Goal: Navigation & Orientation: Understand site structure

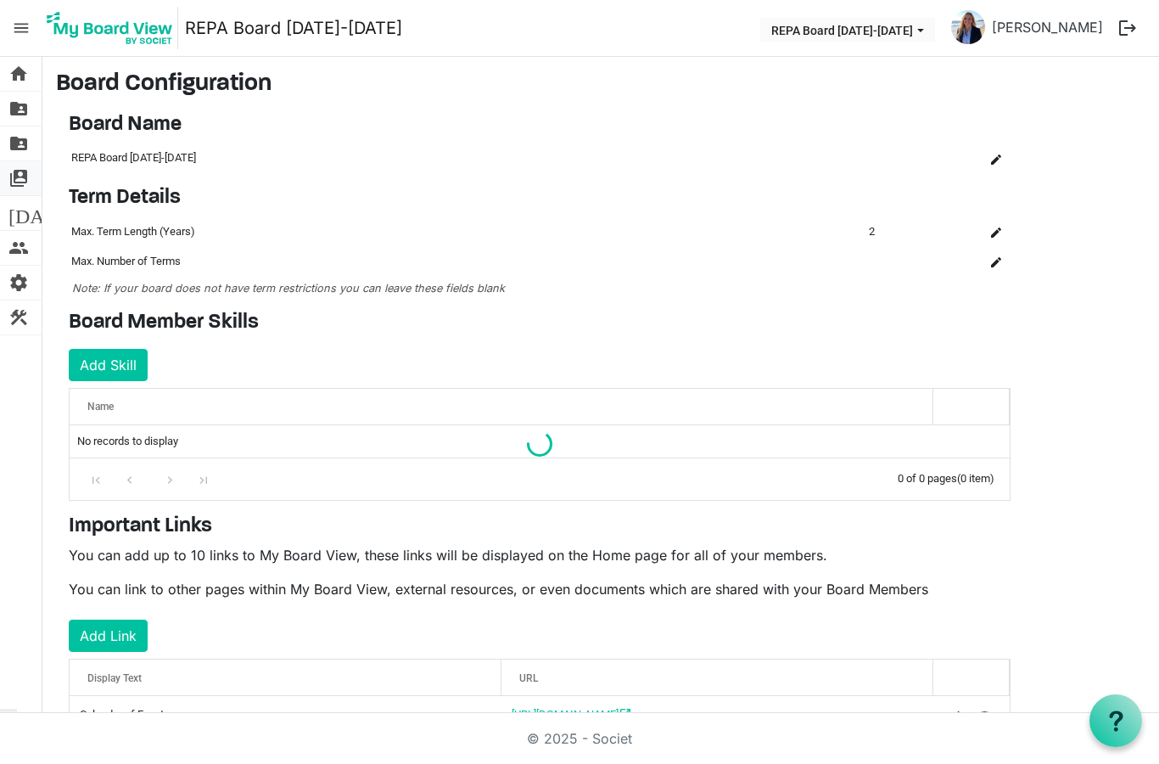
click at [25, 176] on span "switch_account" at bounding box center [18, 178] width 20 height 34
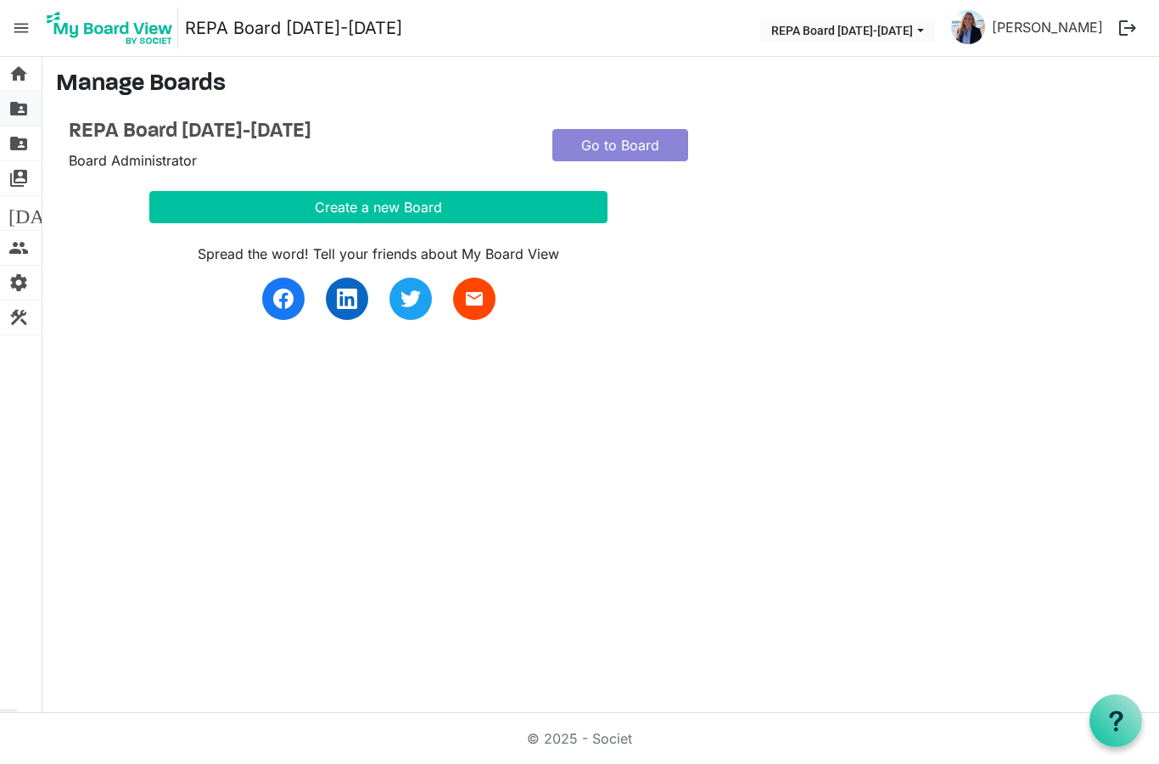
click at [25, 114] on span "folder_shared" at bounding box center [18, 109] width 20 height 34
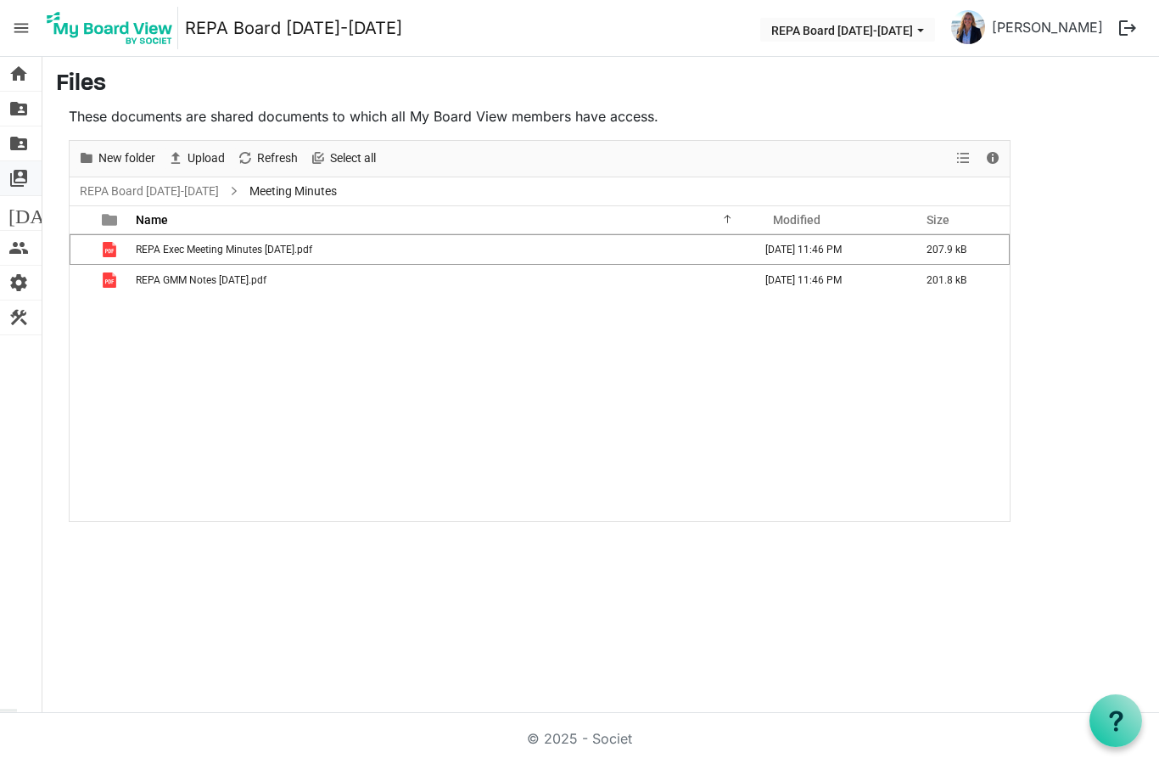
click at [17, 173] on span "switch_account" at bounding box center [18, 178] width 20 height 34
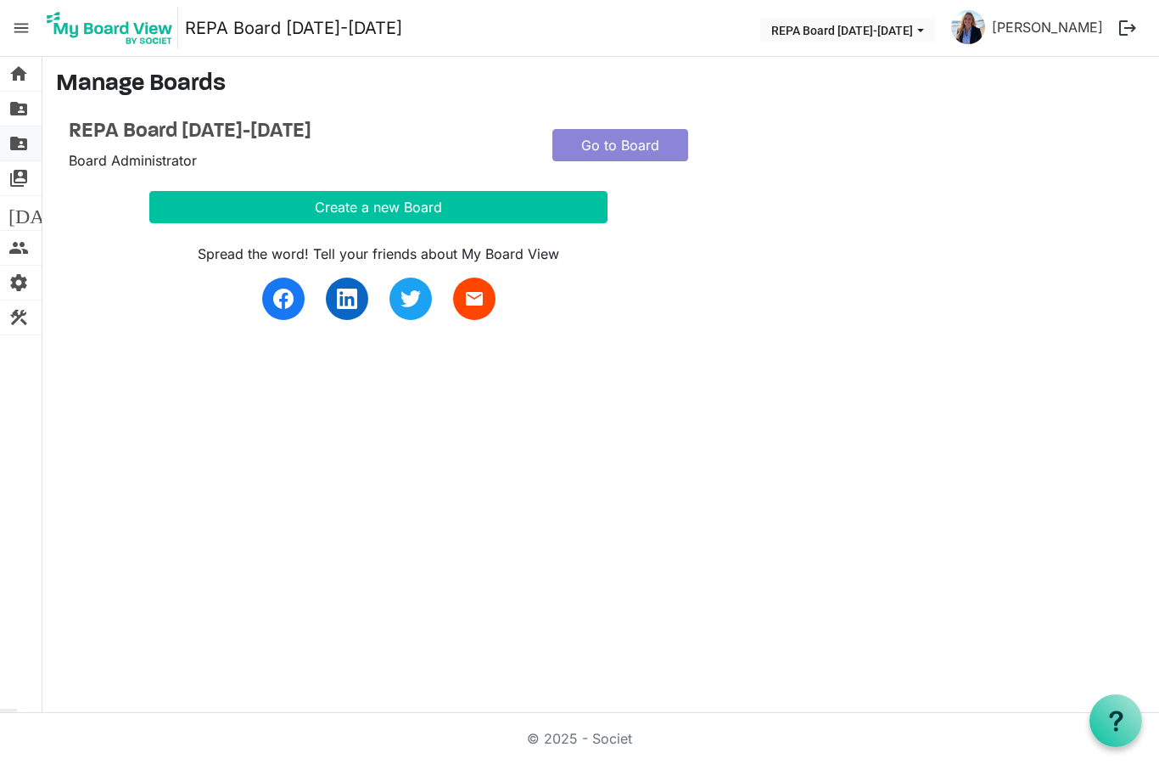
click at [20, 144] on span "folder_shared" at bounding box center [18, 143] width 20 height 34
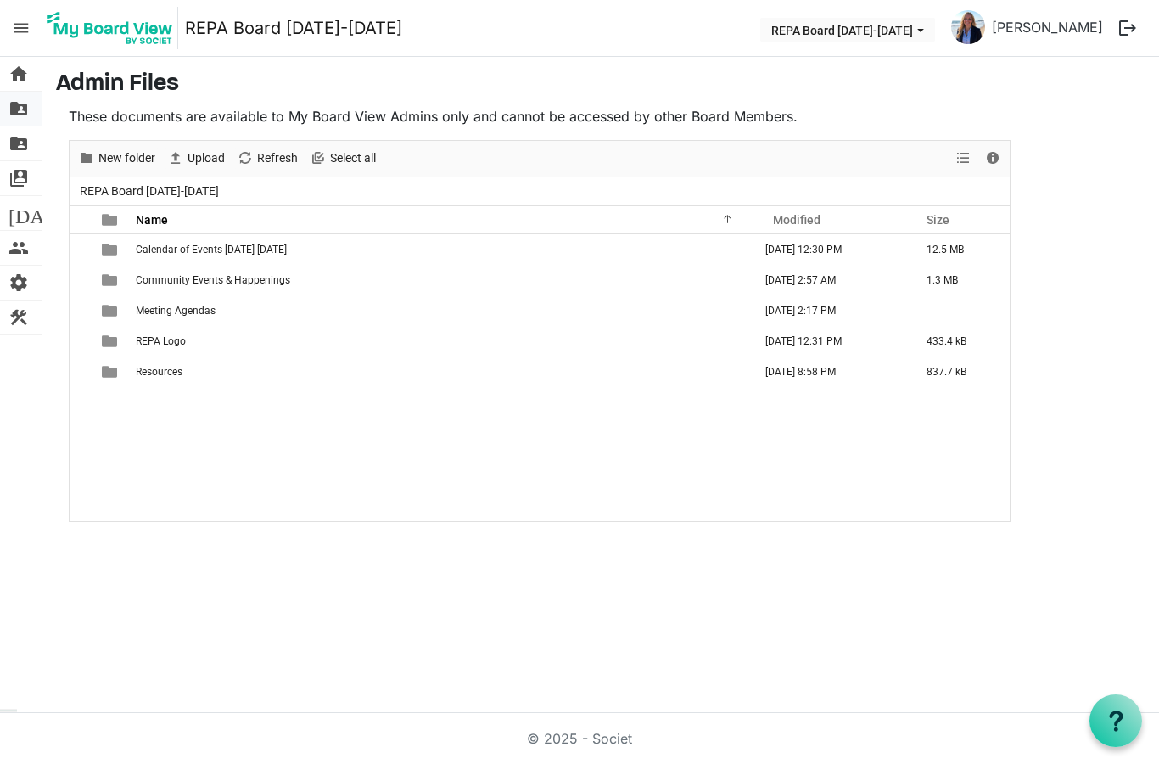
click at [19, 108] on span "folder_shared" at bounding box center [18, 109] width 20 height 34
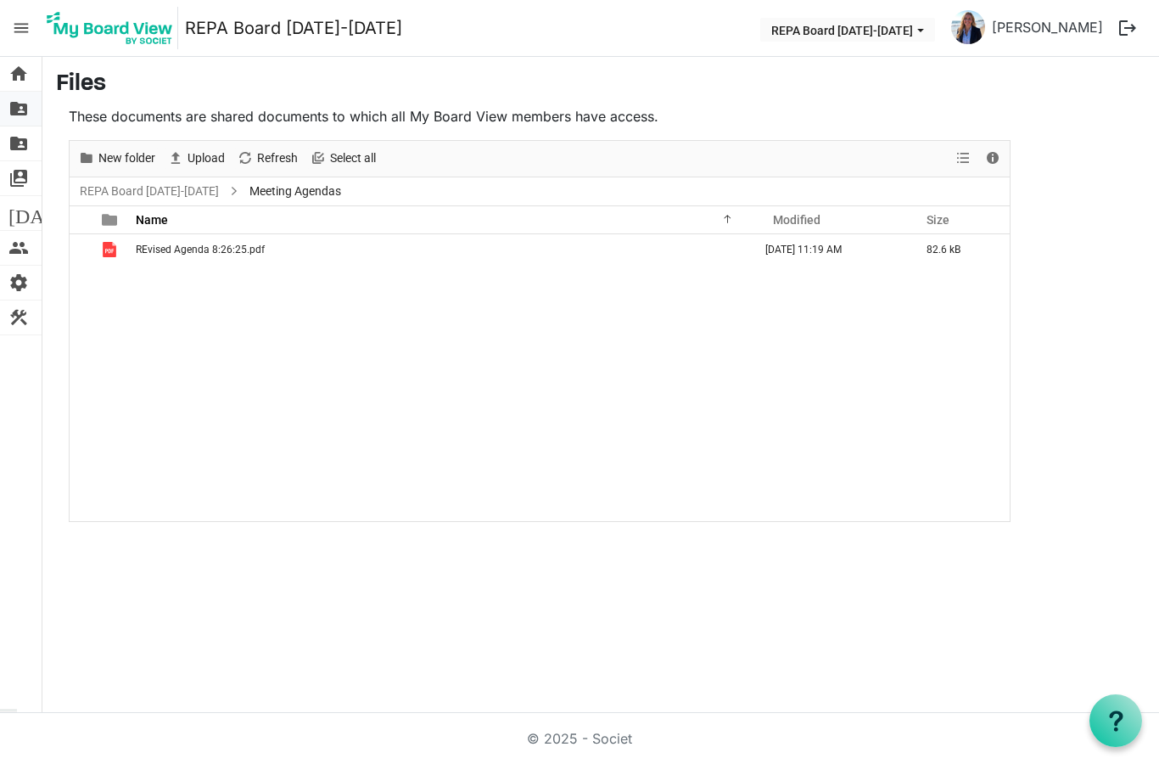
click at [23, 108] on span "folder_shared" at bounding box center [18, 109] width 20 height 34
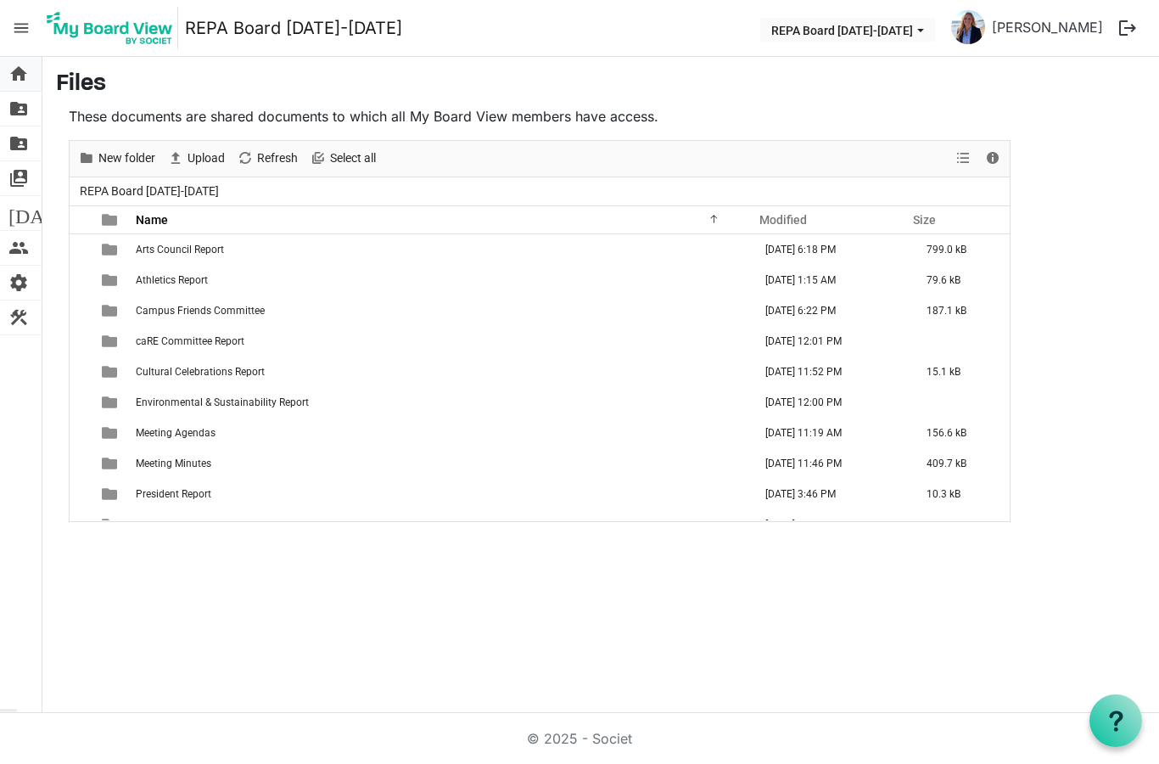
click at [20, 73] on span "home" at bounding box center [18, 74] width 20 height 34
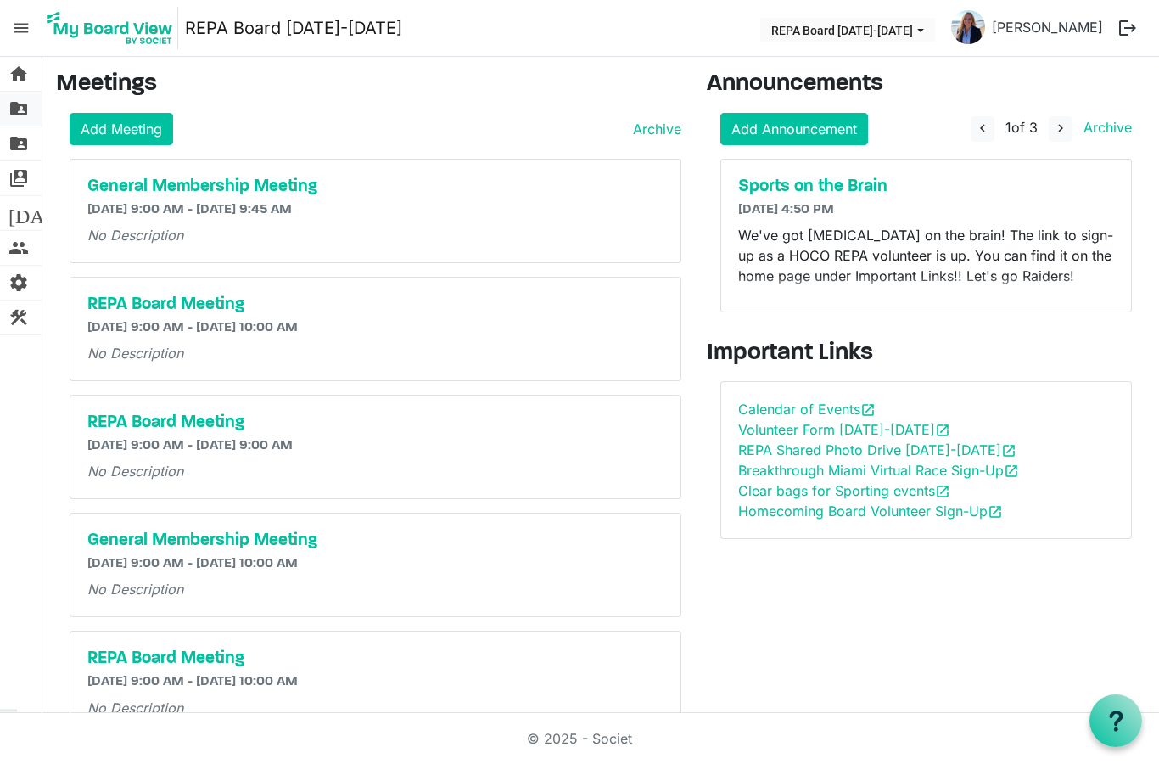
click at [25, 104] on span "folder_shared" at bounding box center [18, 109] width 20 height 34
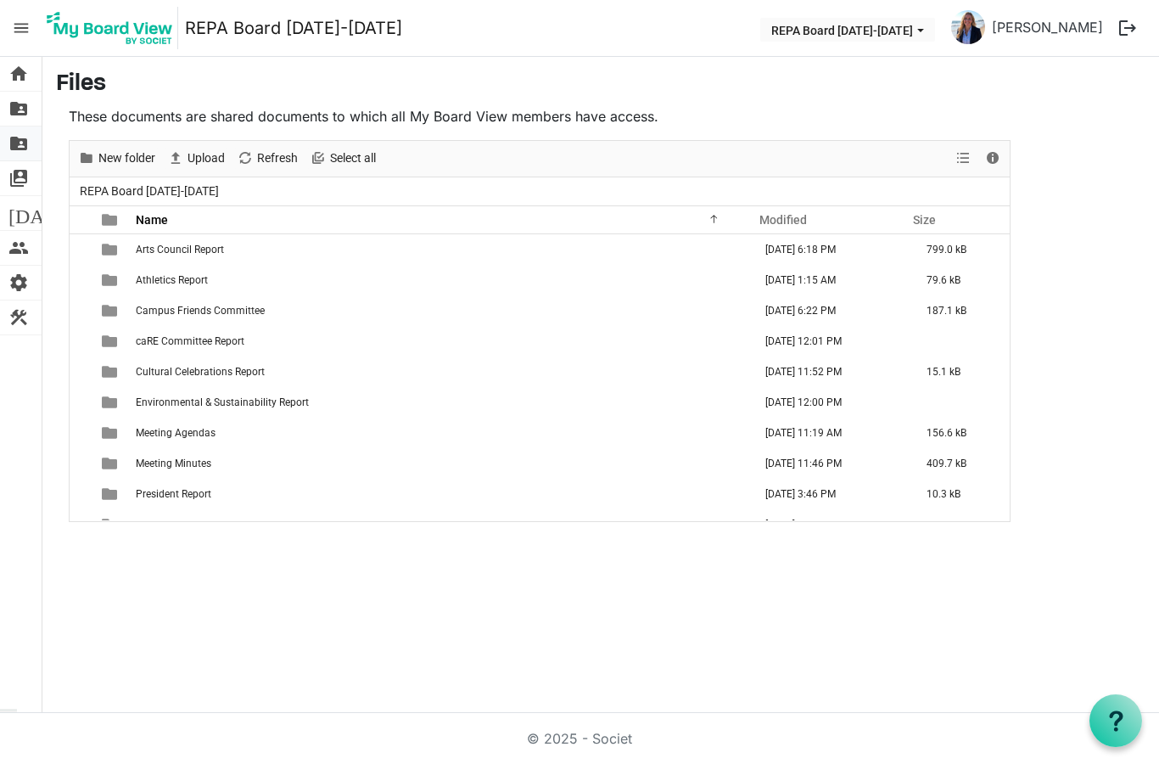
click at [21, 140] on span "folder_shared" at bounding box center [18, 143] width 20 height 34
click at [27, 171] on span "switch_account" at bounding box center [18, 178] width 20 height 34
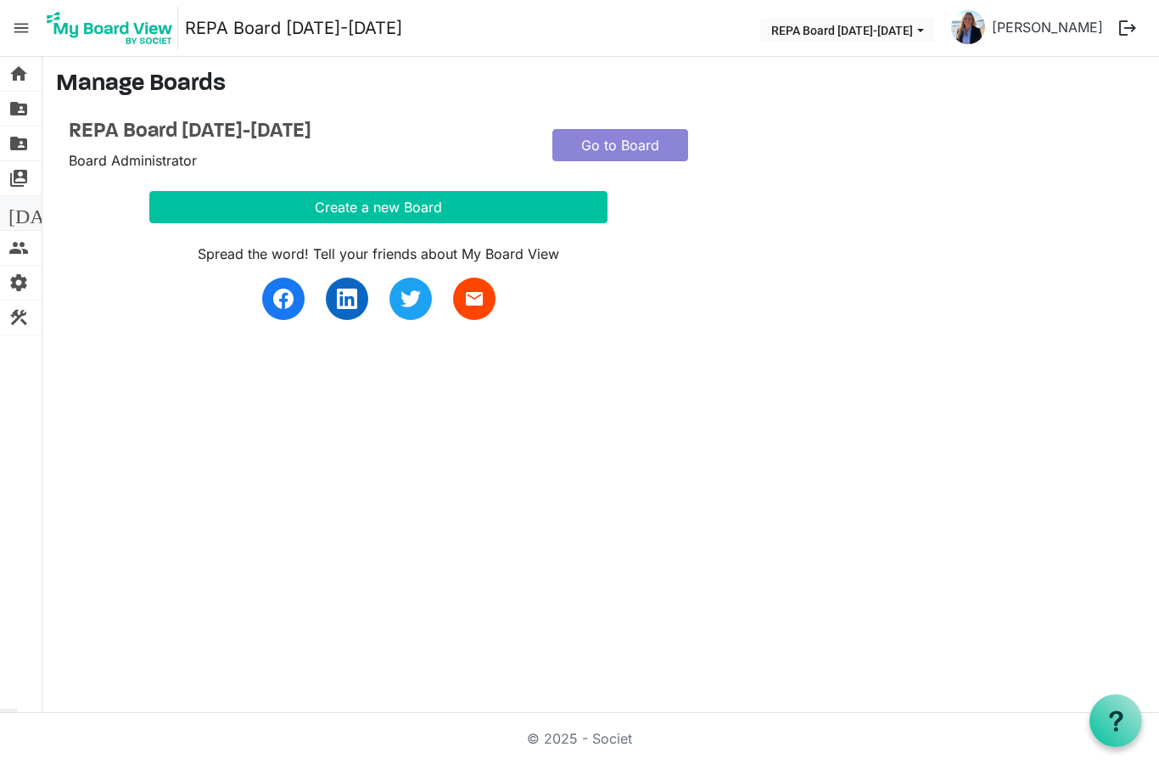
click at [15, 214] on span "[DATE]" at bounding box center [40, 213] width 65 height 34
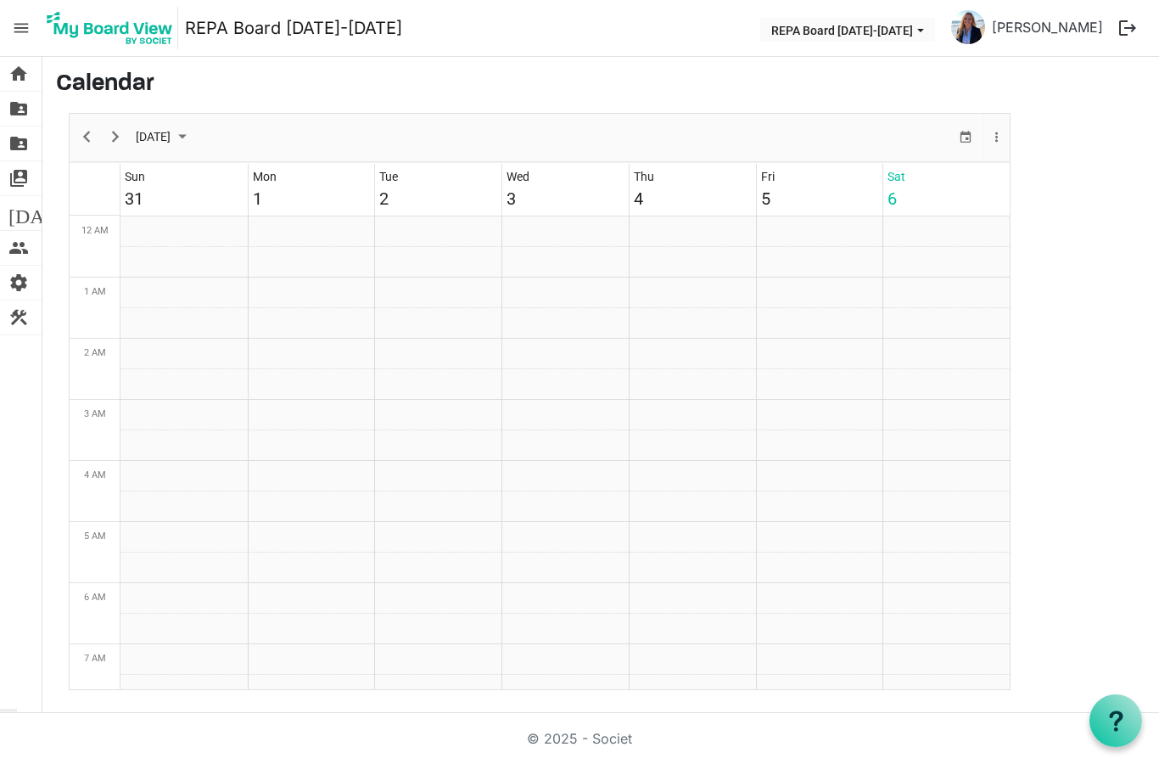
scroll to position [550, 0]
click at [20, 253] on span "people" at bounding box center [18, 248] width 20 height 34
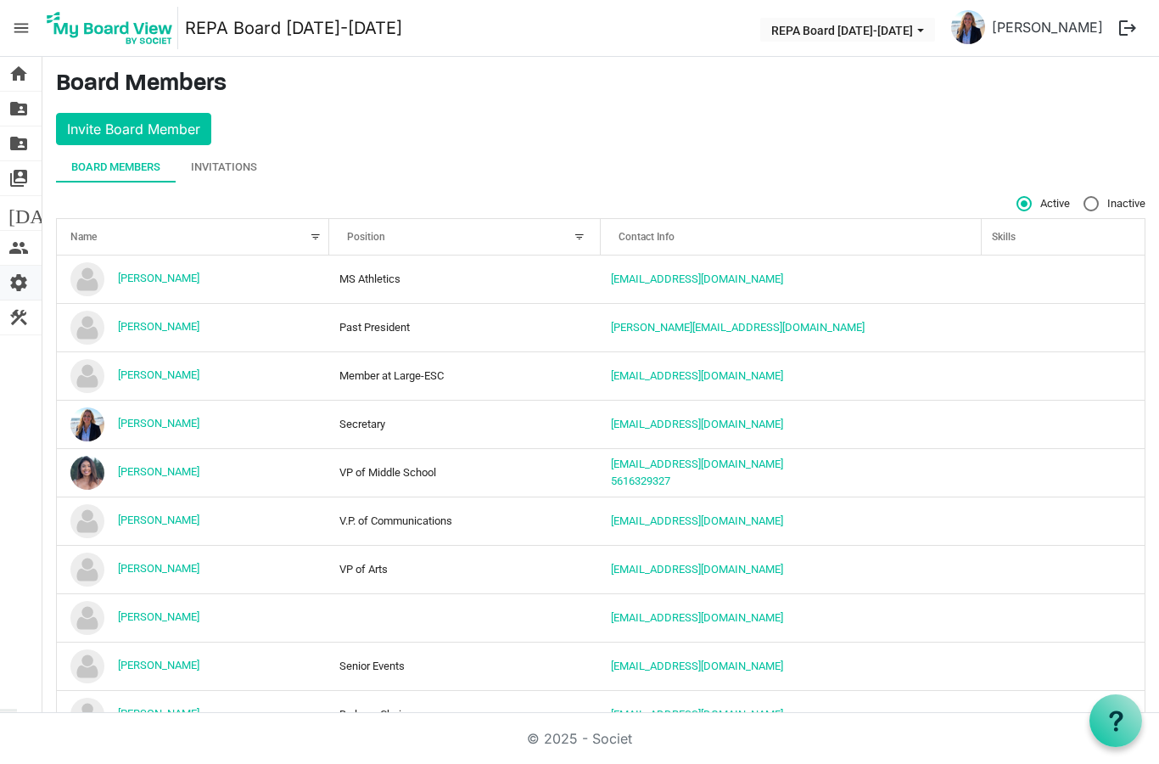
click at [19, 279] on span "settings" at bounding box center [18, 283] width 20 height 34
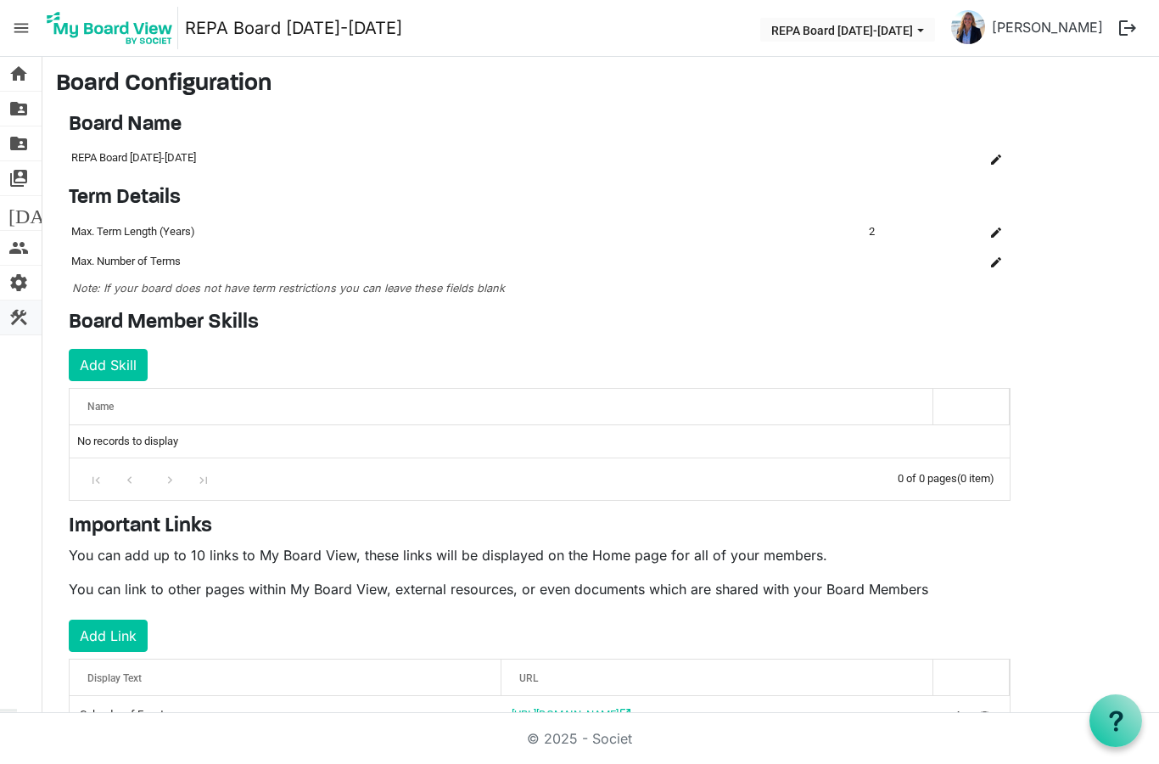
click at [10, 308] on span "construction" at bounding box center [18, 317] width 20 height 34
